Goal: Book appointment/travel/reservation

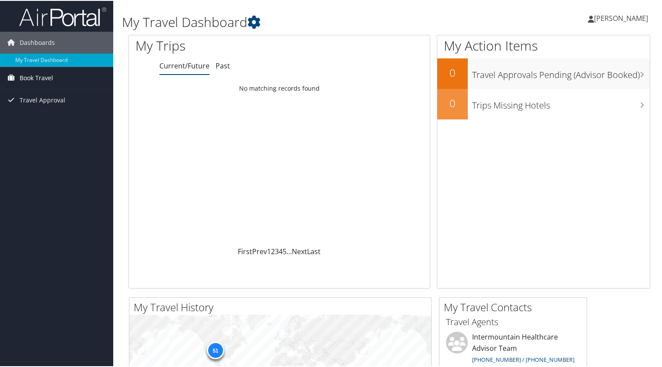
drag, startPoint x: 0, startPoint y: 0, endPoint x: 44, endPoint y: 79, distance: 90.7
click at [44, 79] on span "Book Travel" at bounding box center [37, 77] width 34 height 22
click at [46, 105] on link "Book/Manage Online Trips" at bounding box center [56, 107] width 113 height 13
click at [29, 107] on link "Book/Manage Online Trips" at bounding box center [56, 107] width 113 height 13
